Goal: Task Accomplishment & Management: Use online tool/utility

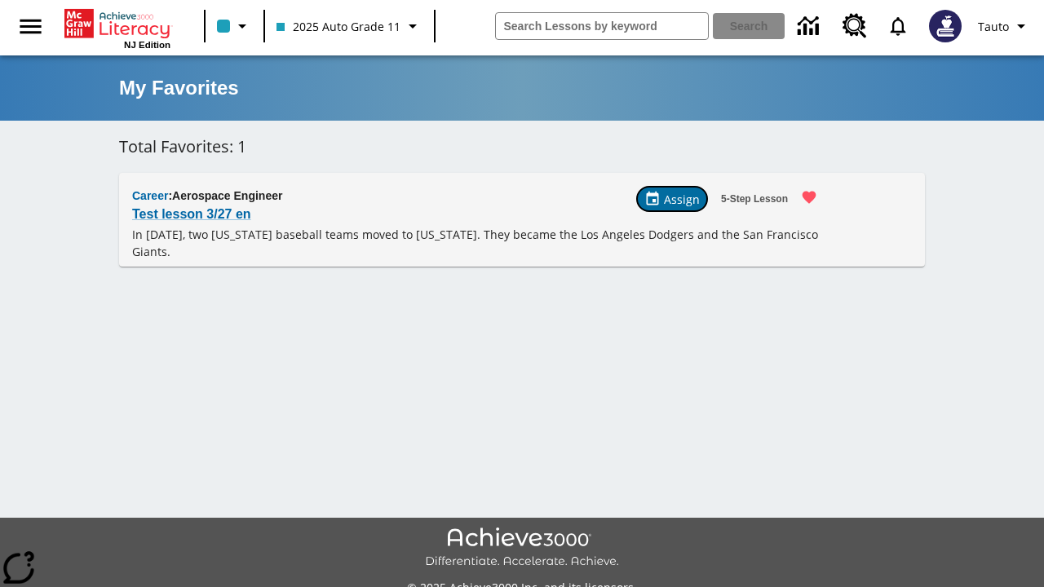
click at [674, 199] on span "Assign" at bounding box center [682, 199] width 36 height 17
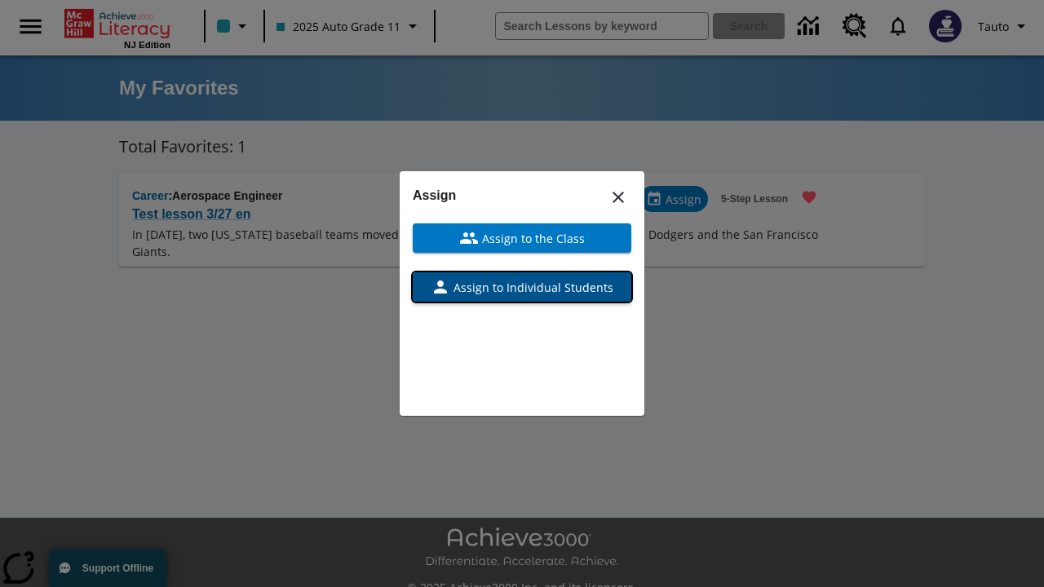
click at [522, 287] on span "Assign to Individual Students" at bounding box center [531, 287] width 163 height 17
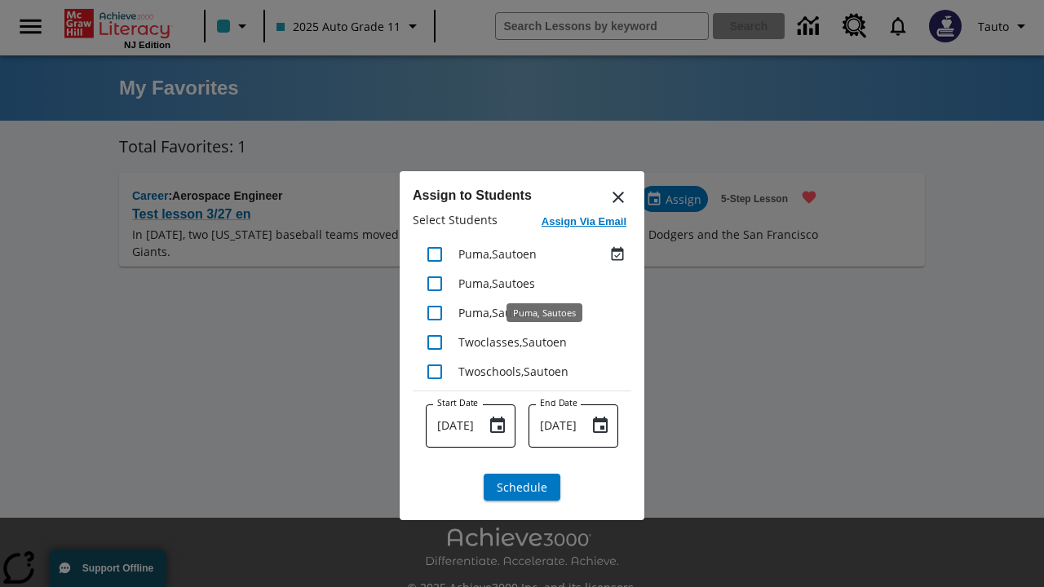
click at [435, 254] on input "checkbox" at bounding box center [435, 254] width 34 height 34
checkbox input "true"
click at [522, 487] on span "Schedule" at bounding box center [522, 487] width 51 height 17
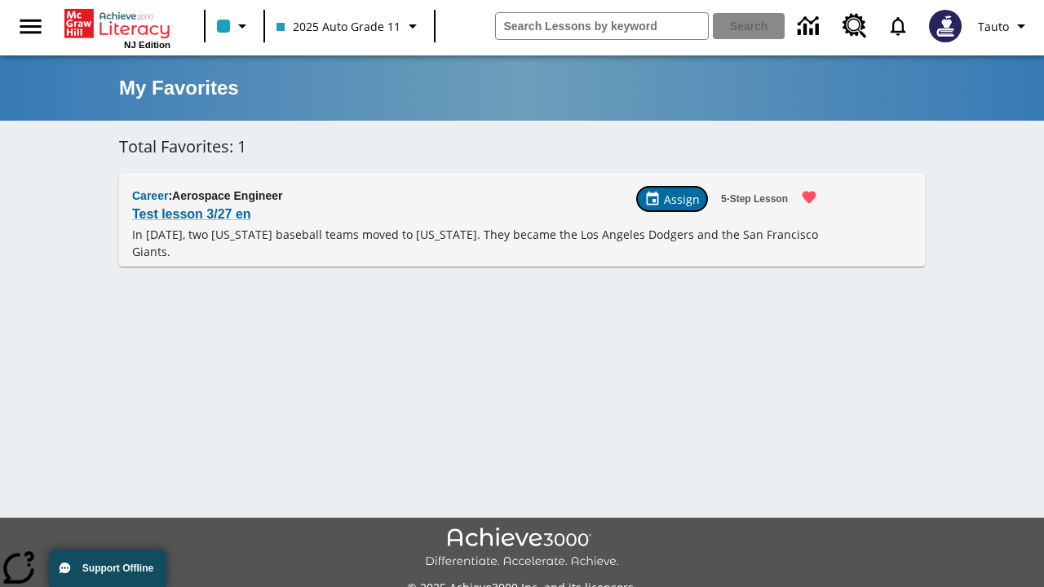
click at [673, 199] on span "Assign" at bounding box center [682, 199] width 36 height 17
